Goal: Obtain resource: Download file/media

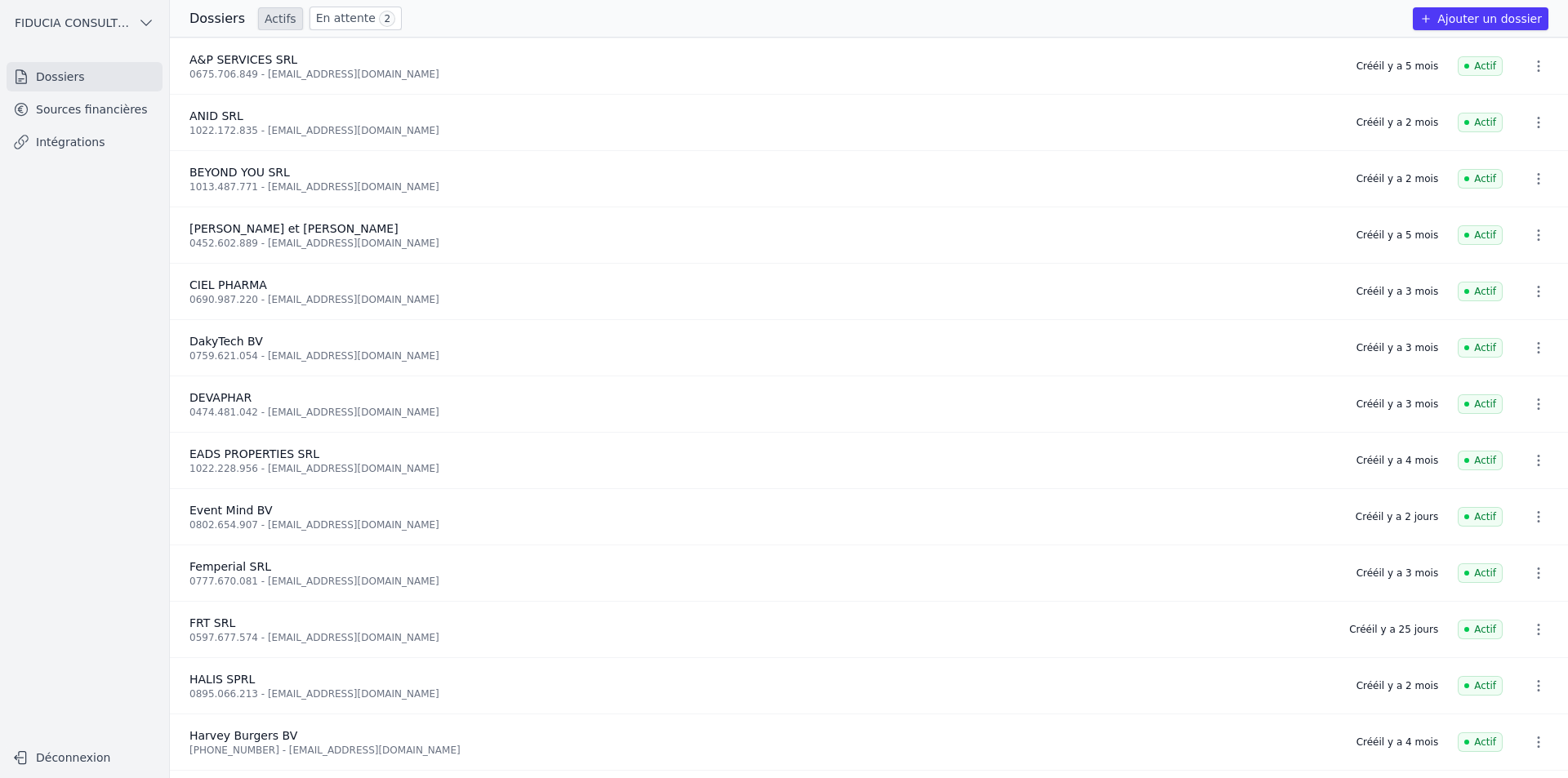
click at [279, 15] on link "Actifs" at bounding box center [281, 19] width 45 height 23
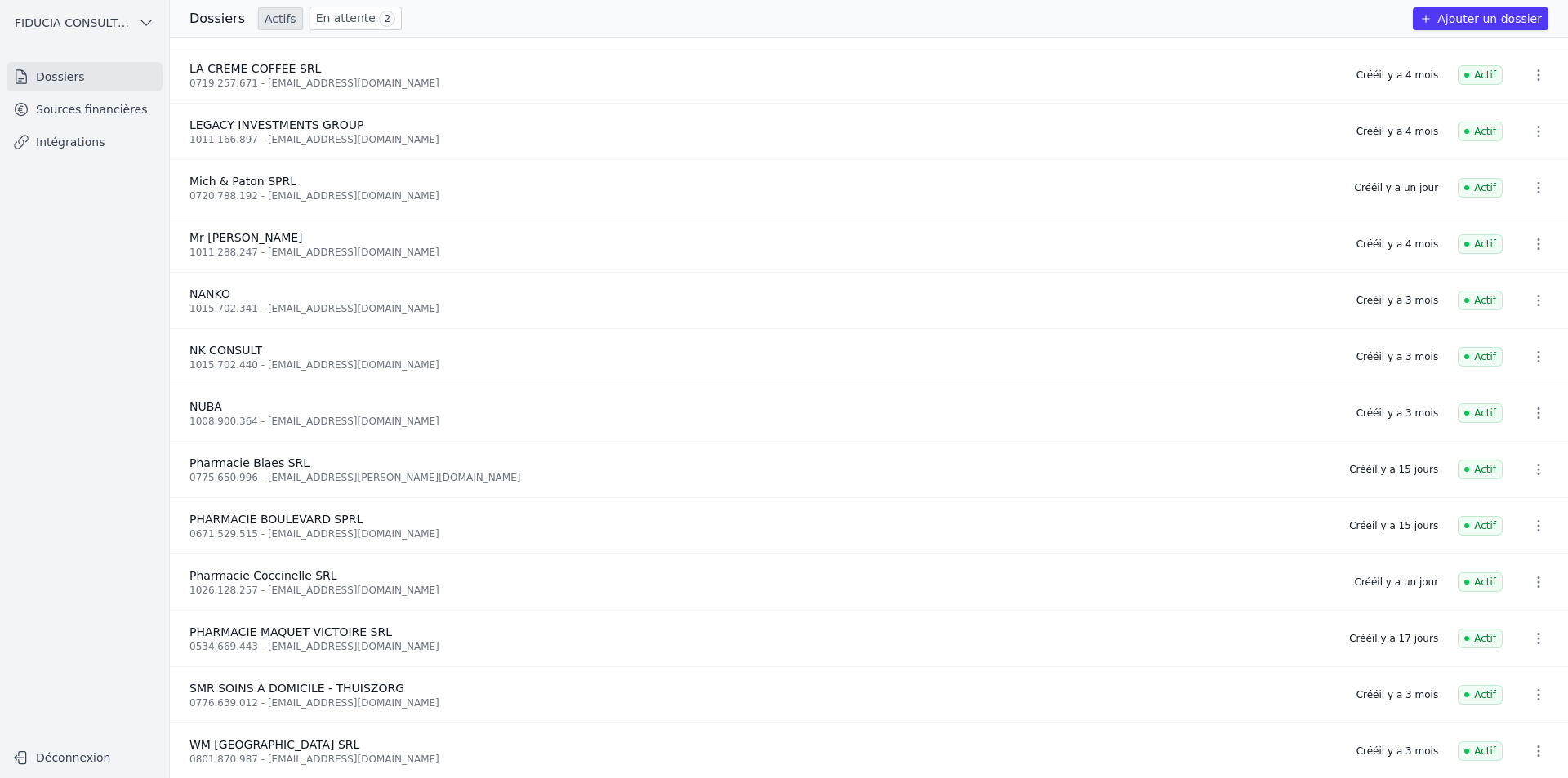
scroll to position [730, 0]
click at [276, 583] on div "1026.128.257 - [EMAIL_ADDRESS][DOMAIN_NAME]" at bounding box center [762, 589] width 1146 height 13
click at [50, 113] on link "Sources financières" at bounding box center [84, 109] width 156 height 30
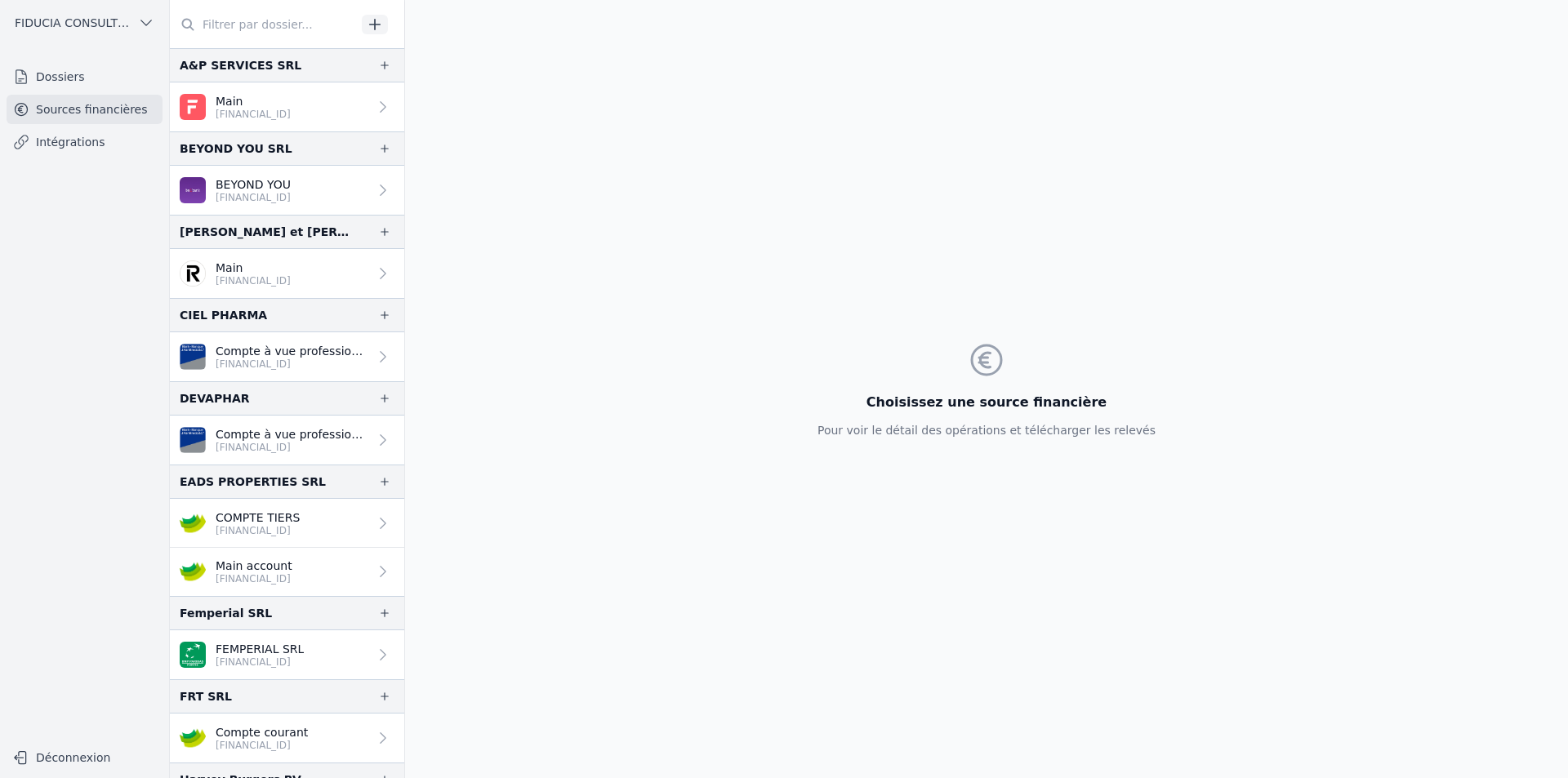
click at [237, 438] on p "Compte à vue professionnel" at bounding box center [292, 435] width 153 height 17
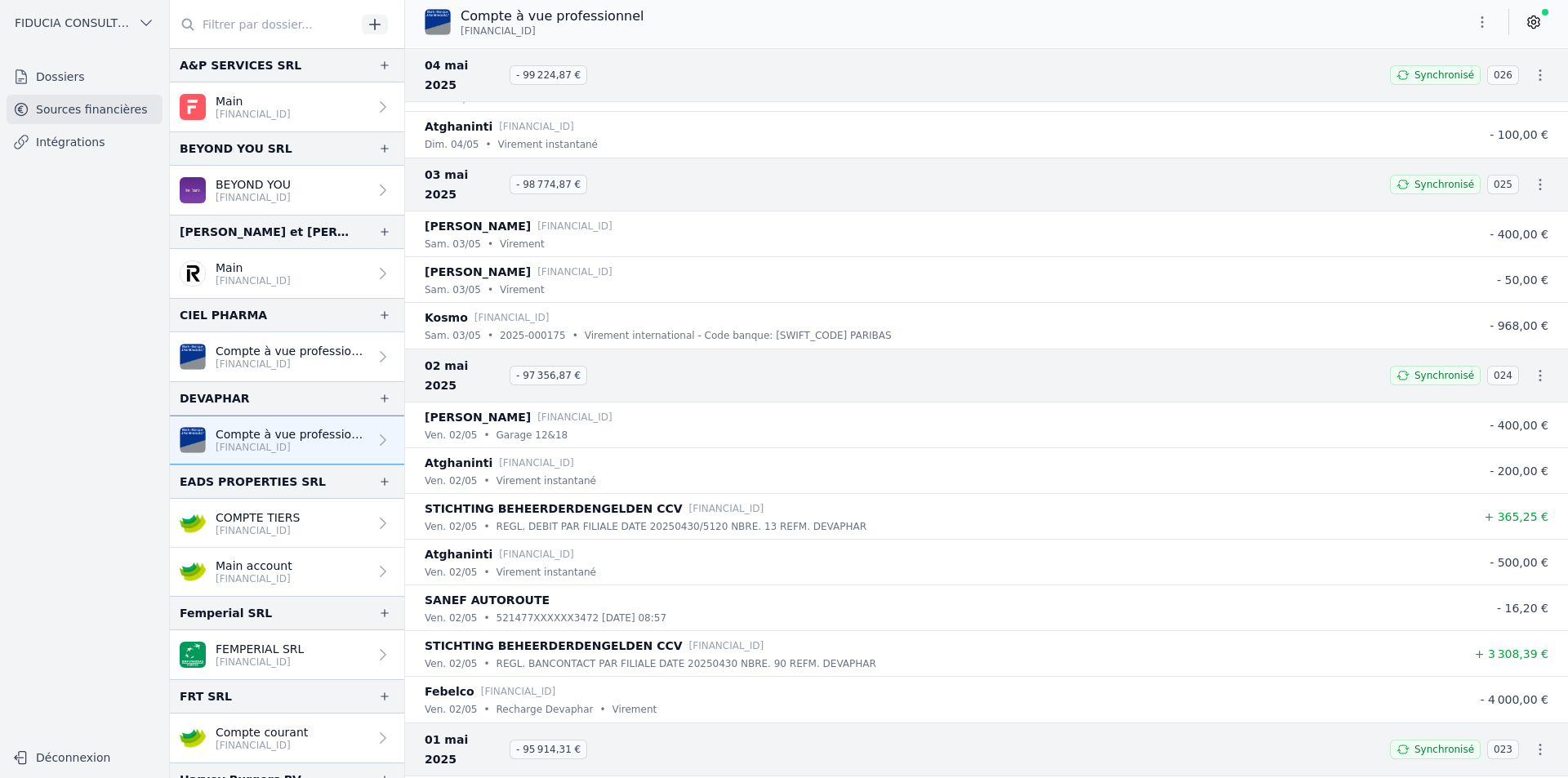
scroll to position [52157, 0]
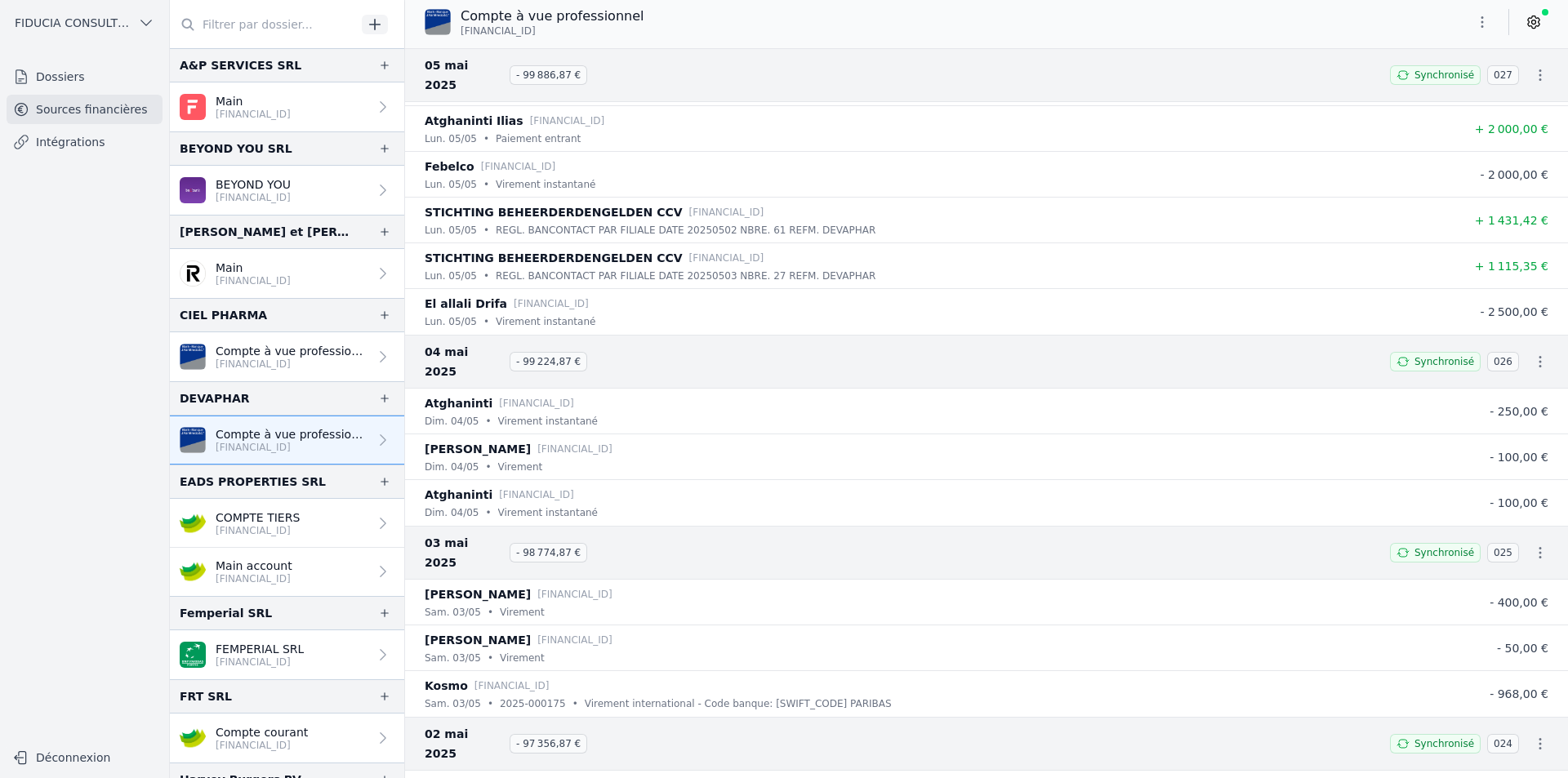
click at [1478, 13] on button "button" at bounding box center [1481, 22] width 32 height 26
click at [1456, 84] on button "Exporter" at bounding box center [1443, 87] width 117 height 31
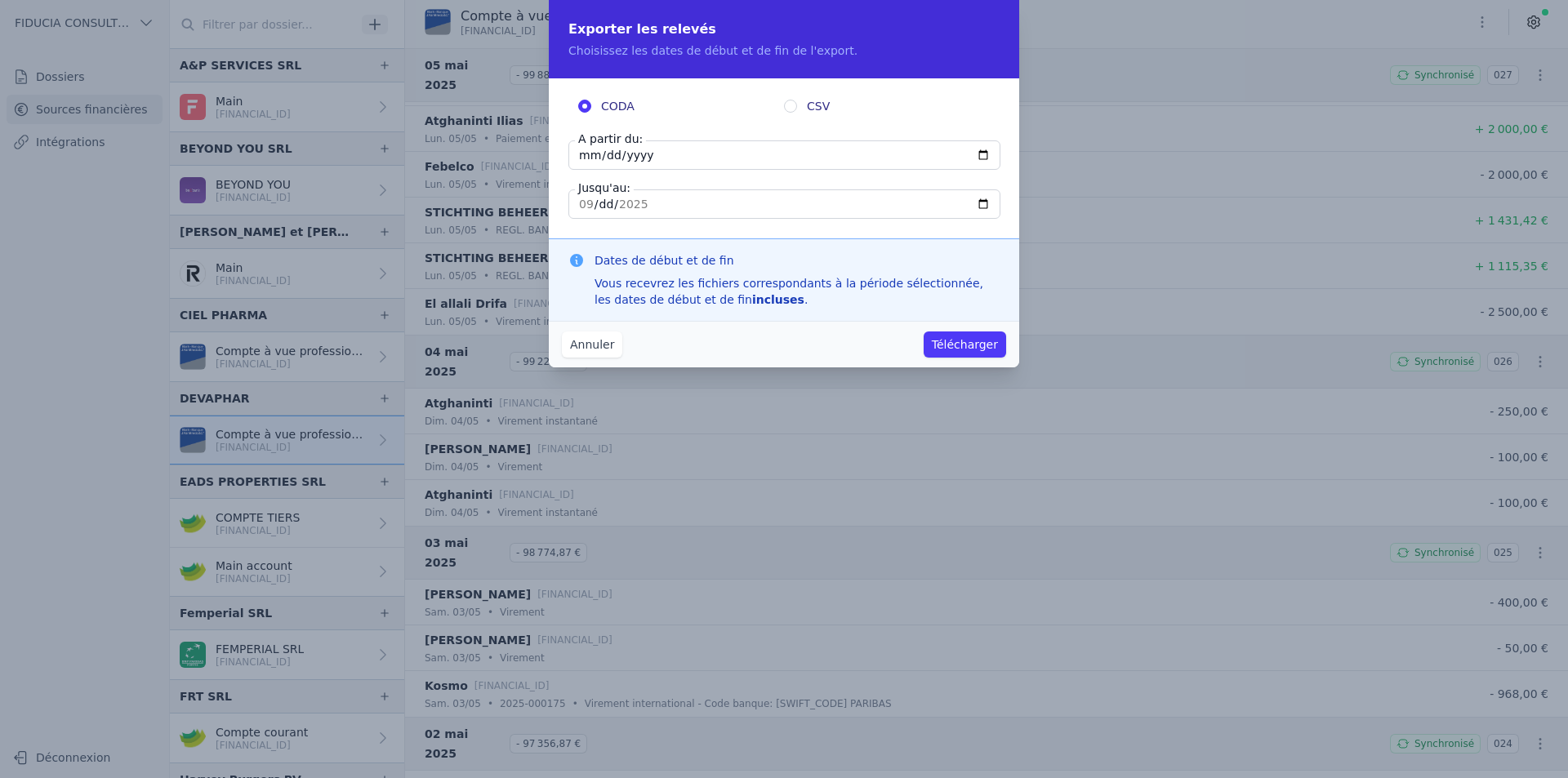
click at [584, 159] on input "[DATE]" at bounding box center [784, 156] width 432 height 30
type input "[DATE]"
click at [576, 347] on button "Annuler" at bounding box center [592, 345] width 60 height 26
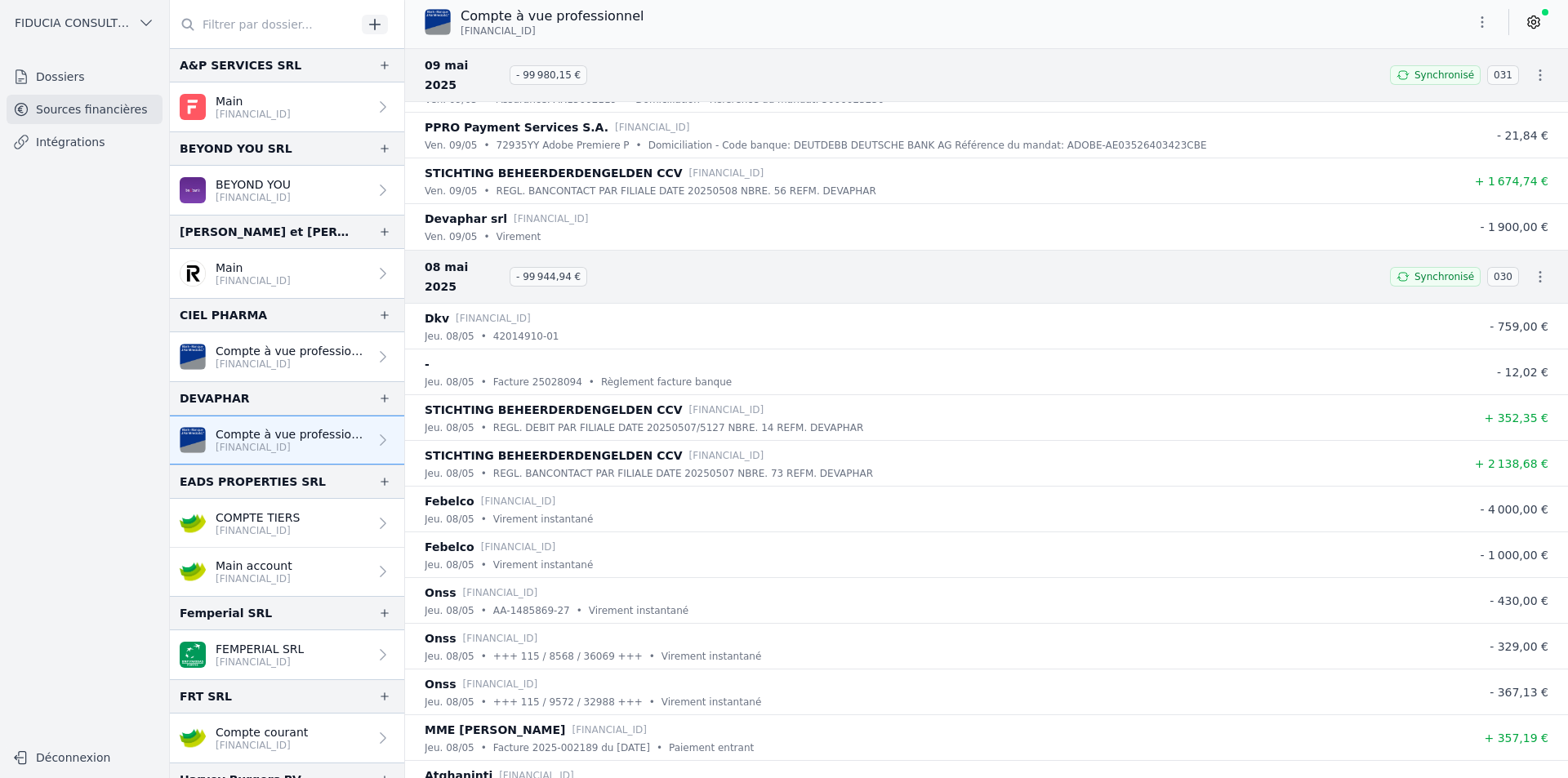
scroll to position [49108, 0]
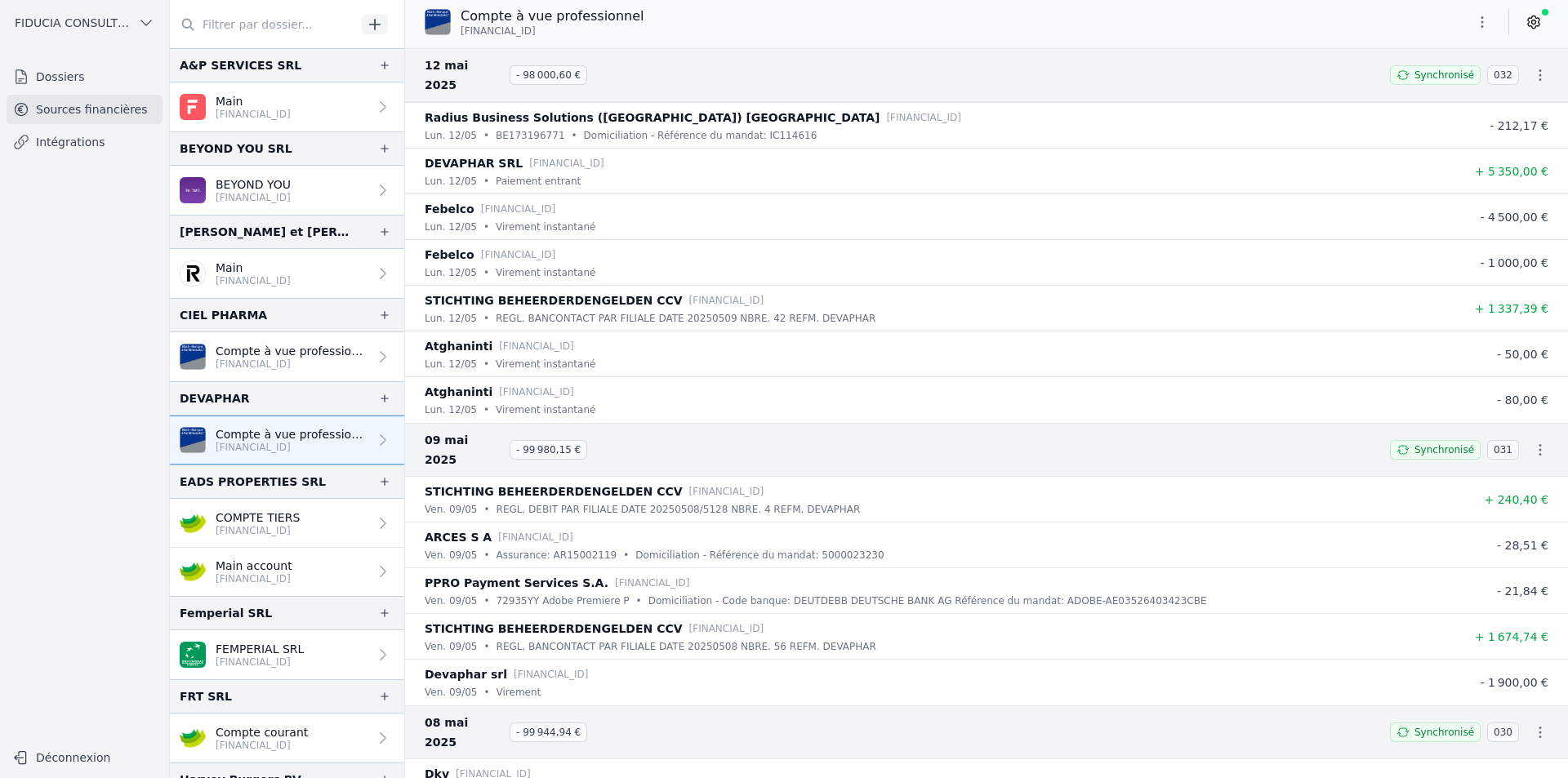
click at [588, 765] on div "Dkv [FINANCIAL_ID]" at bounding box center [937, 775] width 1025 height 20
click at [463, 766] on p "[FINANCIAL_ID]" at bounding box center [493, 775] width 75 height 17
drag, startPoint x: 428, startPoint y: 718, endPoint x: 573, endPoint y: 719, distance: 145.0
click at [573, 777] on div "jeu. 08/05 • 42014910-01" at bounding box center [937, 792] width 1025 height 17
click at [564, 777] on div "jeu. 08/05 • 42014910-01" at bounding box center [937, 792] width 1025 height 17
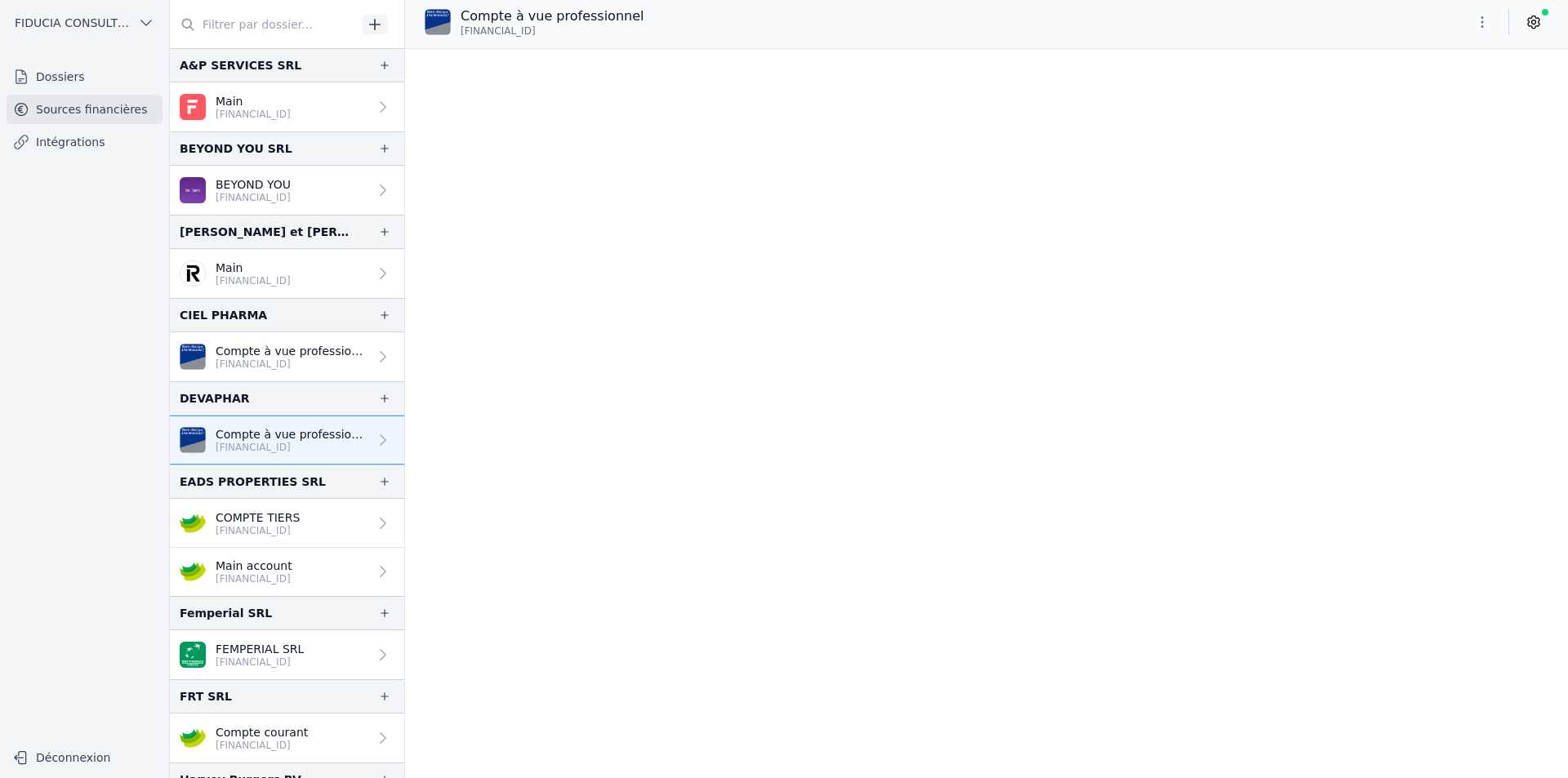
scroll to position [60433, 0]
